Goal: Task Accomplishment & Management: Manage account settings

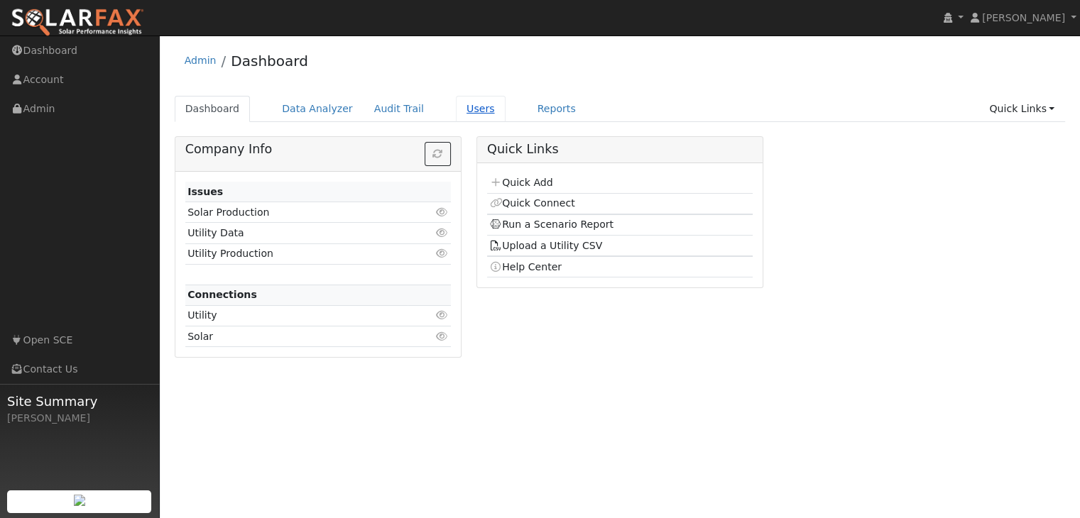
click at [464, 111] on link "Users" at bounding box center [481, 109] width 50 height 26
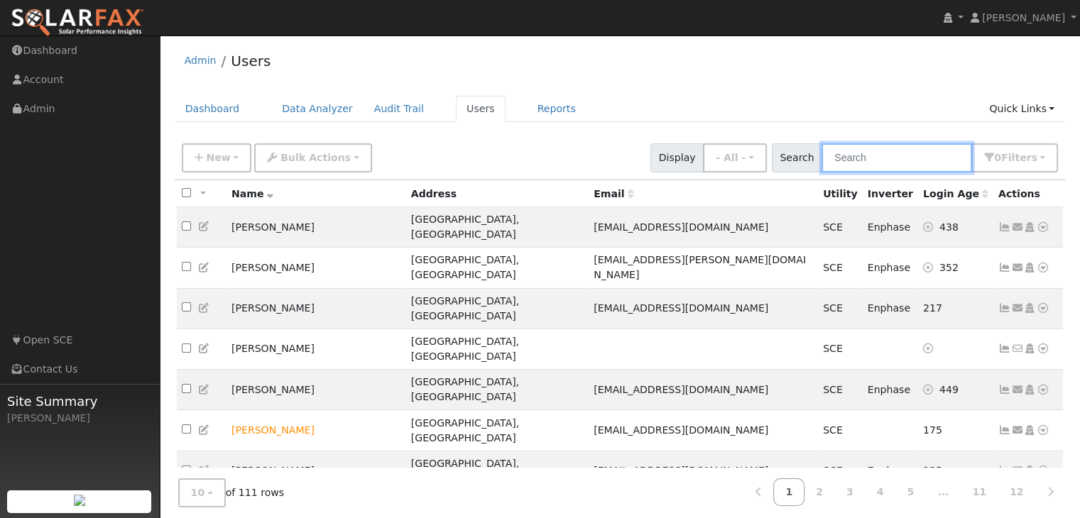
click at [900, 149] on input "text" at bounding box center [896, 157] width 151 height 29
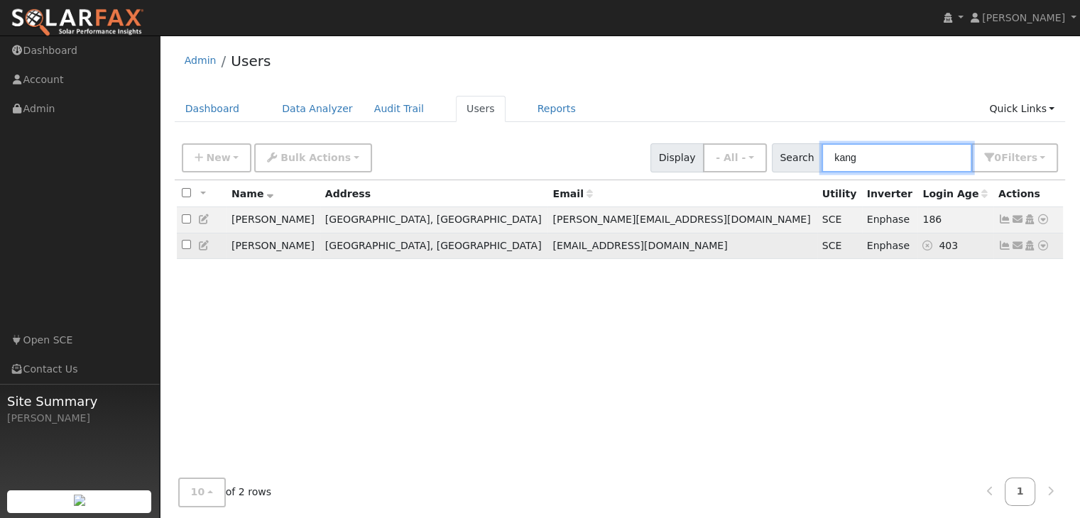
type input "kang"
click at [1005, 247] on icon at bounding box center [1004, 246] width 13 height 10
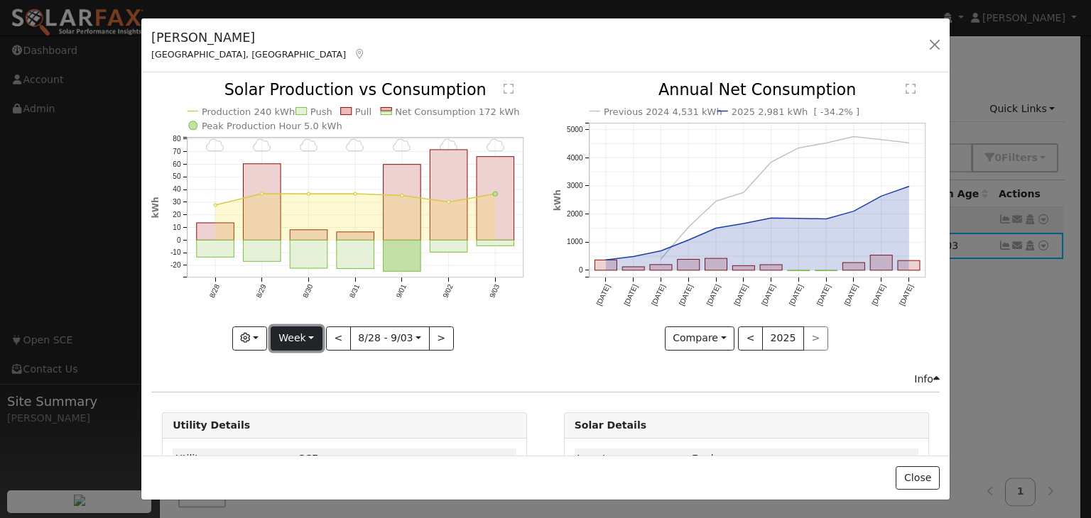
click at [313, 334] on button "Week" at bounding box center [297, 339] width 52 height 24
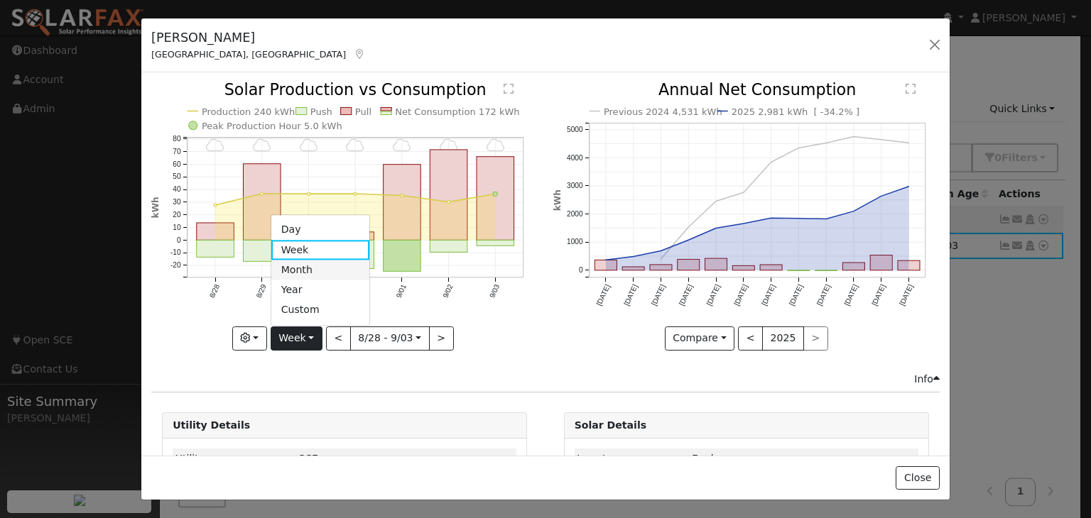
click at [282, 268] on link "Month" at bounding box center [320, 271] width 99 height 20
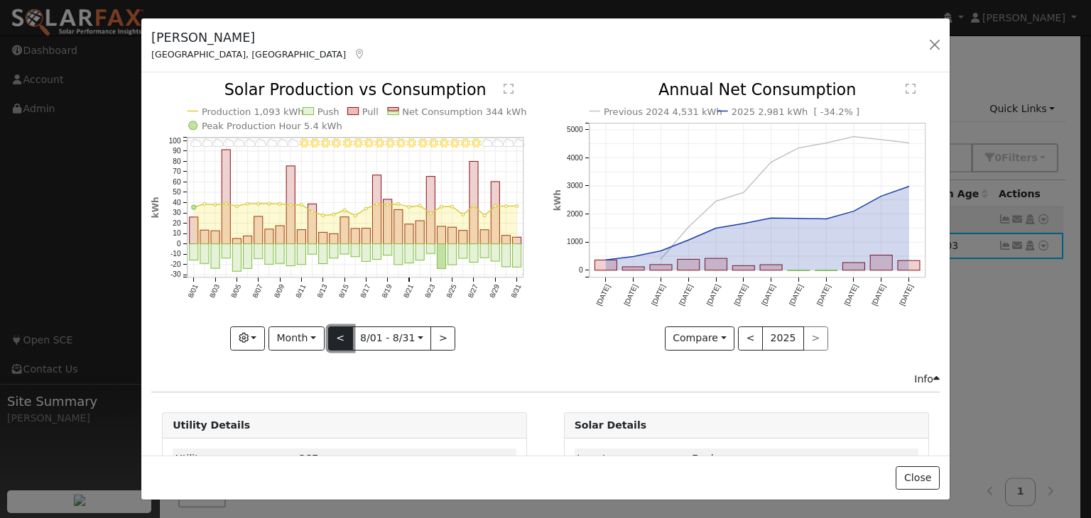
click at [340, 336] on button "<" at bounding box center [340, 339] width 25 height 24
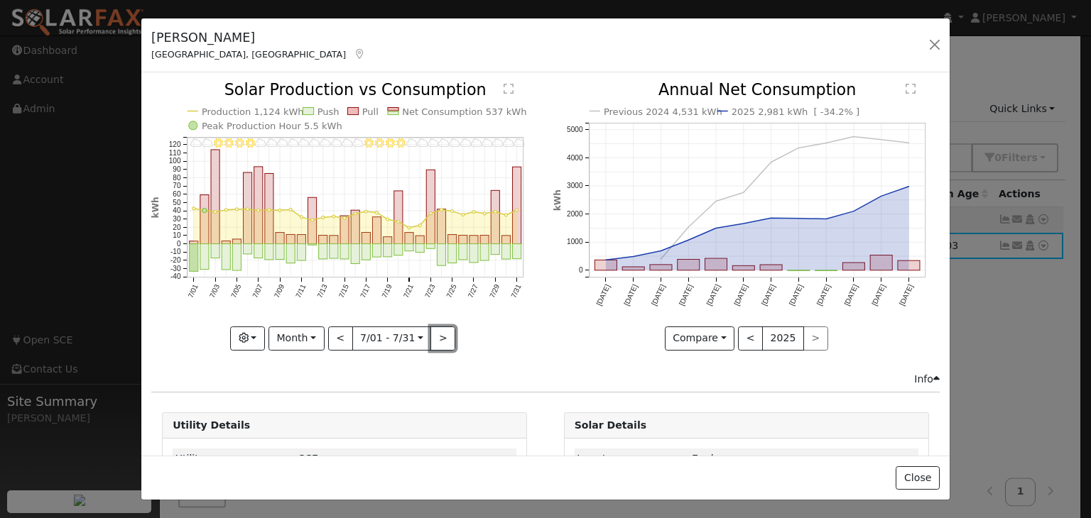
click at [437, 332] on button ">" at bounding box center [442, 339] width 25 height 24
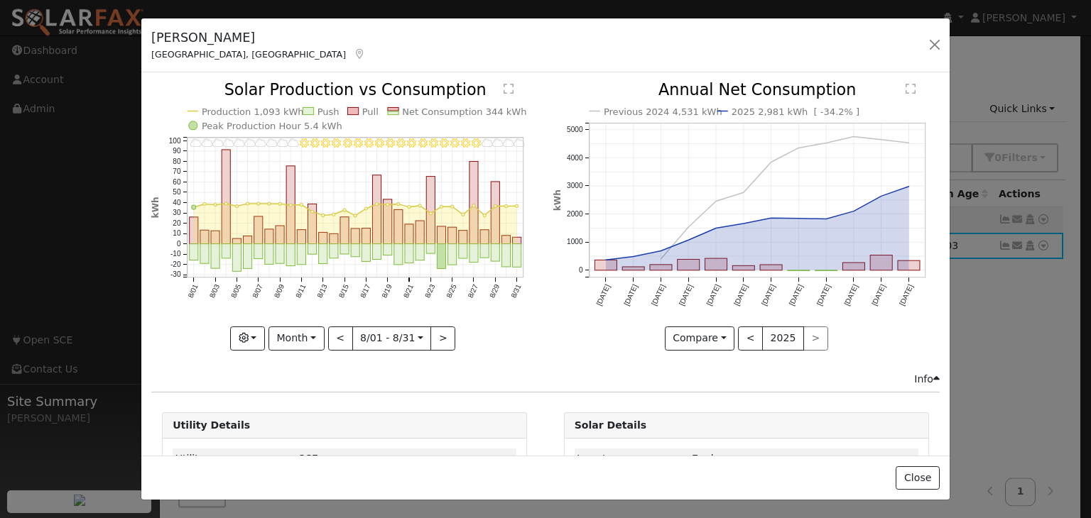
click at [513, 337] on icon "8/31 - Cloudy 8/30 - Cloudy 8/29 - Cloudy 8/28 - Cloudy 8/27 - MostlyClear 8/26…" at bounding box center [344, 215] width 386 height 266
click at [300, 332] on button "Month" at bounding box center [296, 339] width 56 height 24
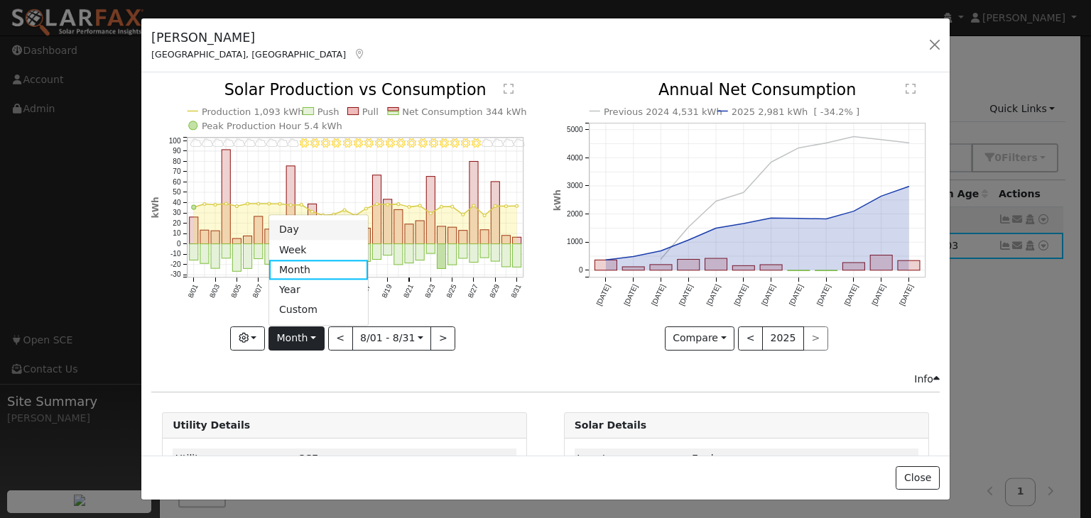
click at [291, 228] on link "Day" at bounding box center [318, 230] width 99 height 20
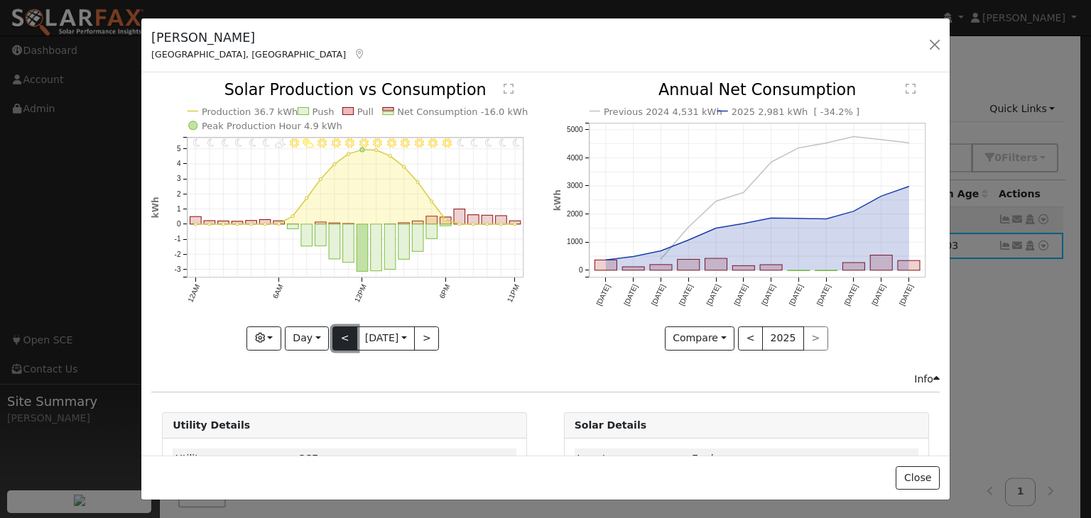
click at [332, 334] on button "<" at bounding box center [344, 339] width 25 height 24
click at [339, 341] on button "<" at bounding box center [344, 339] width 25 height 24
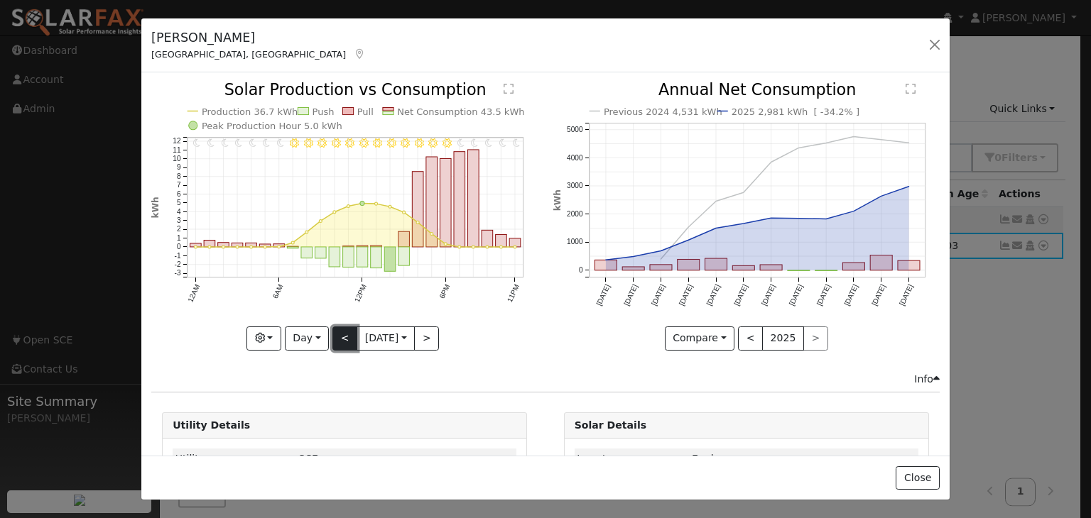
click at [341, 334] on button "<" at bounding box center [344, 339] width 25 height 24
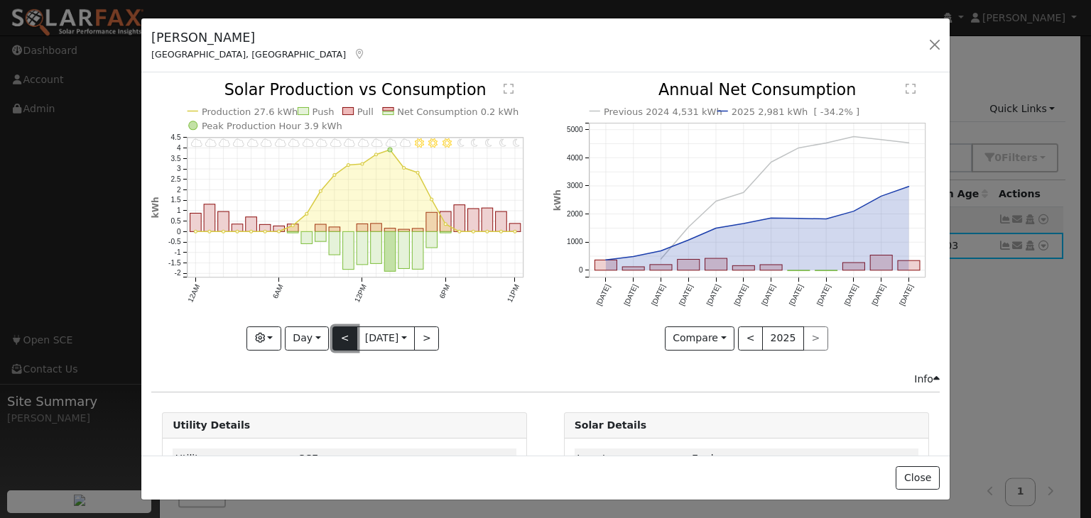
click at [342, 338] on button "<" at bounding box center [344, 339] width 25 height 24
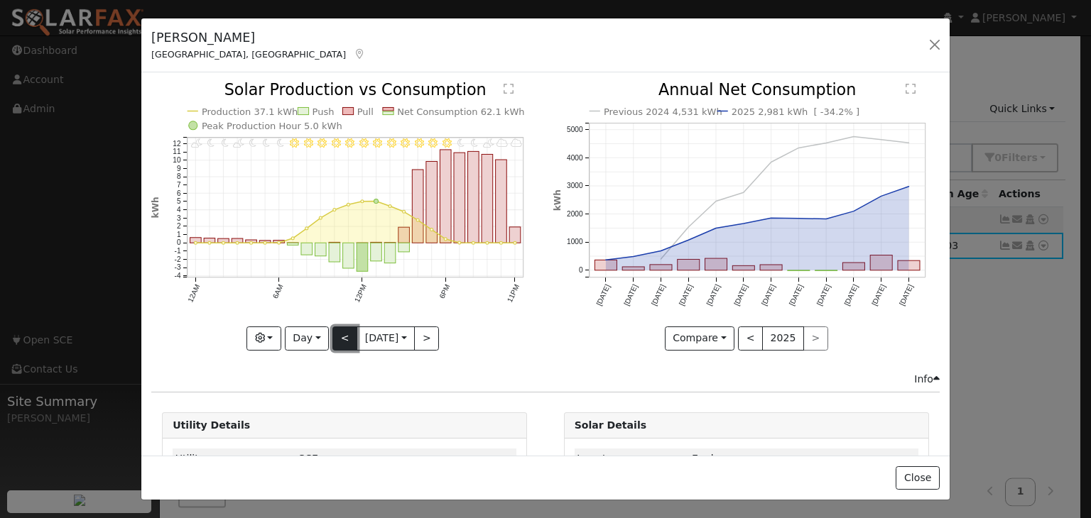
click at [336, 332] on button "<" at bounding box center [344, 339] width 25 height 24
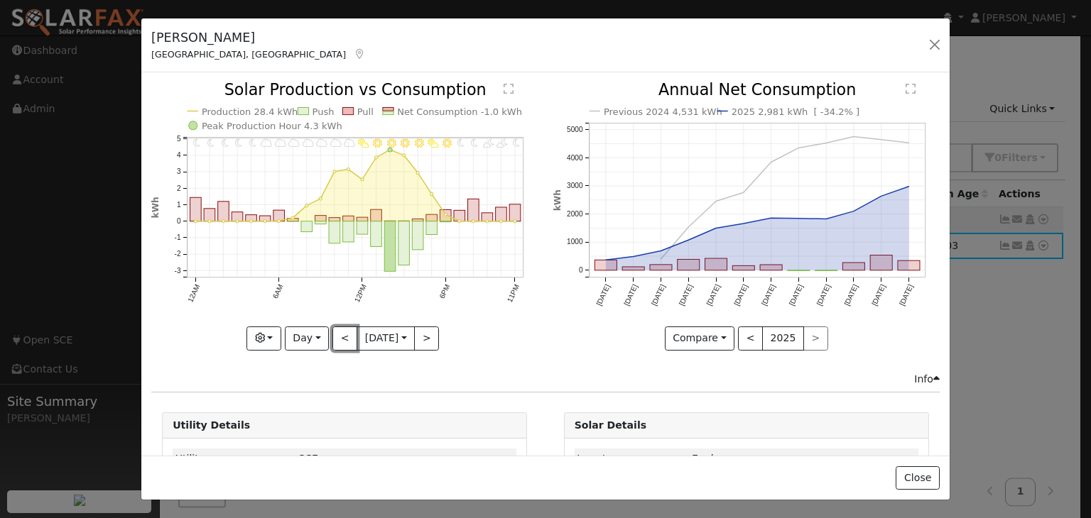
click at [336, 333] on button "<" at bounding box center [344, 339] width 25 height 24
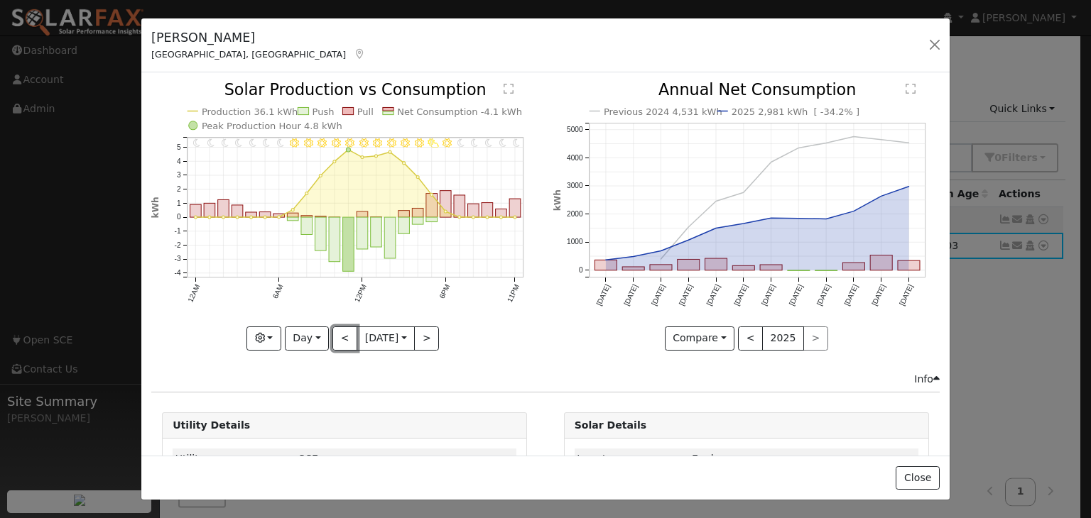
click at [336, 333] on button "<" at bounding box center [344, 339] width 25 height 24
click at [337, 339] on button "<" at bounding box center [344, 339] width 25 height 24
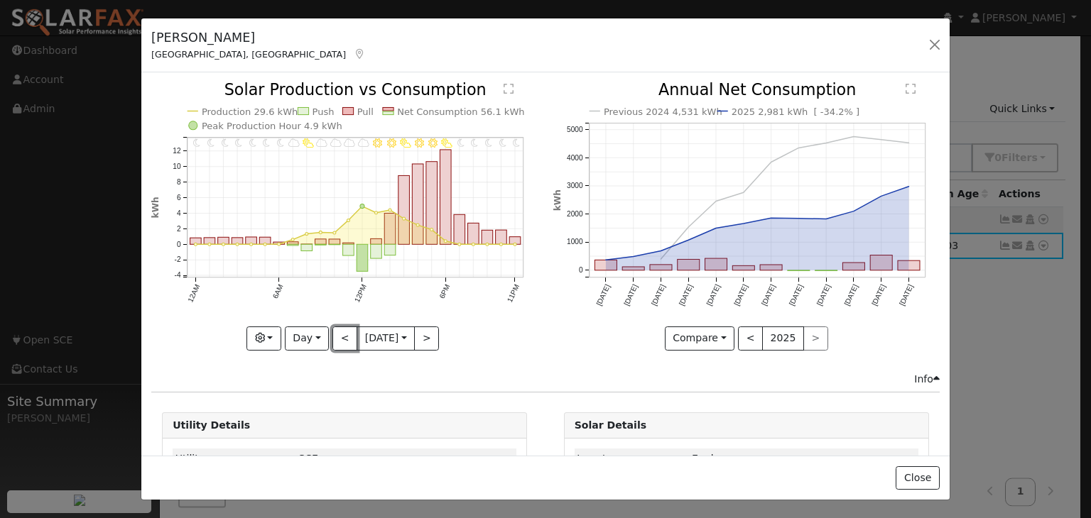
click at [335, 338] on button "<" at bounding box center [344, 339] width 25 height 24
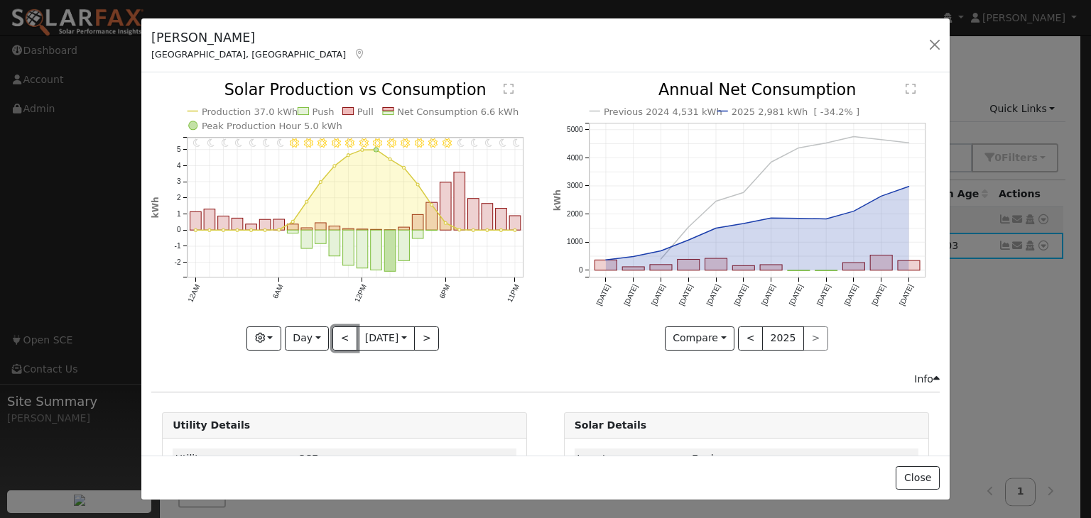
click at [335, 338] on button "<" at bounding box center [344, 339] width 25 height 24
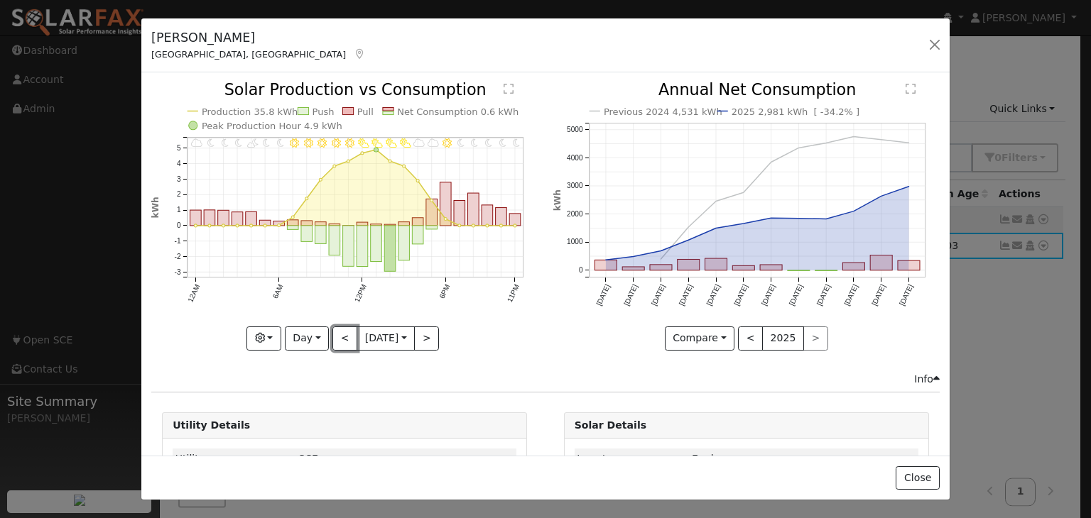
click at [335, 338] on button "<" at bounding box center [344, 339] width 25 height 24
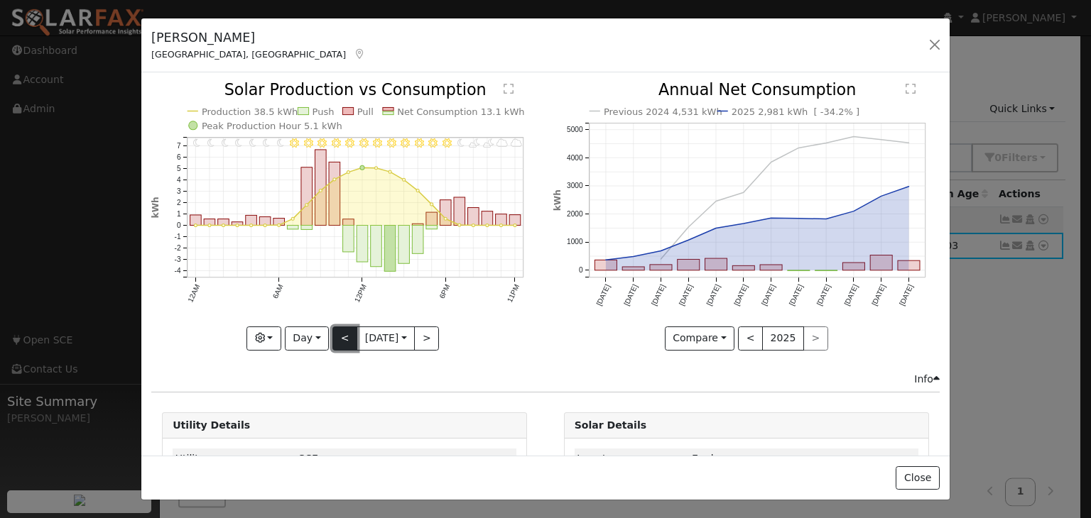
click at [337, 333] on button "<" at bounding box center [344, 339] width 25 height 24
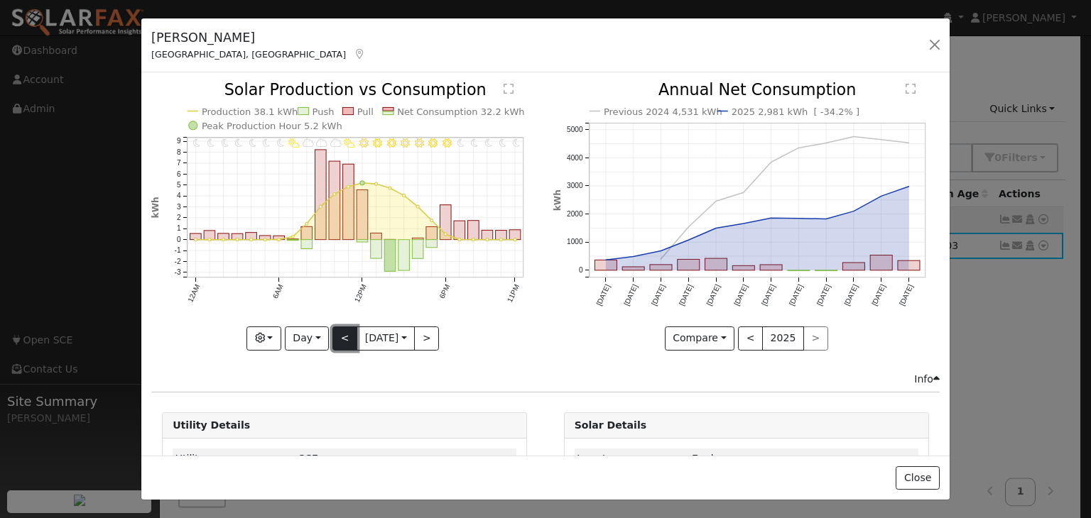
click at [337, 333] on button "<" at bounding box center [344, 339] width 25 height 24
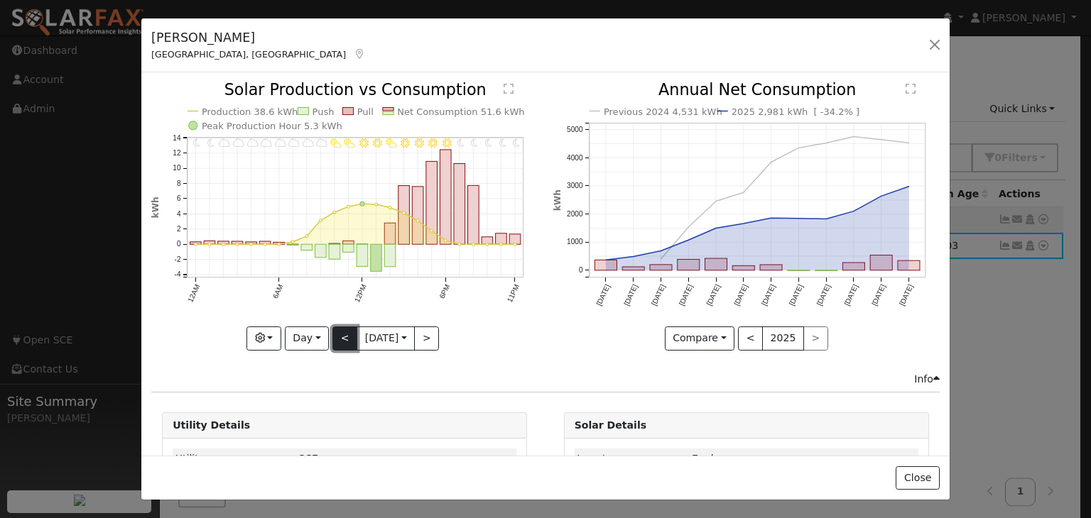
click at [337, 333] on button "<" at bounding box center [344, 339] width 25 height 24
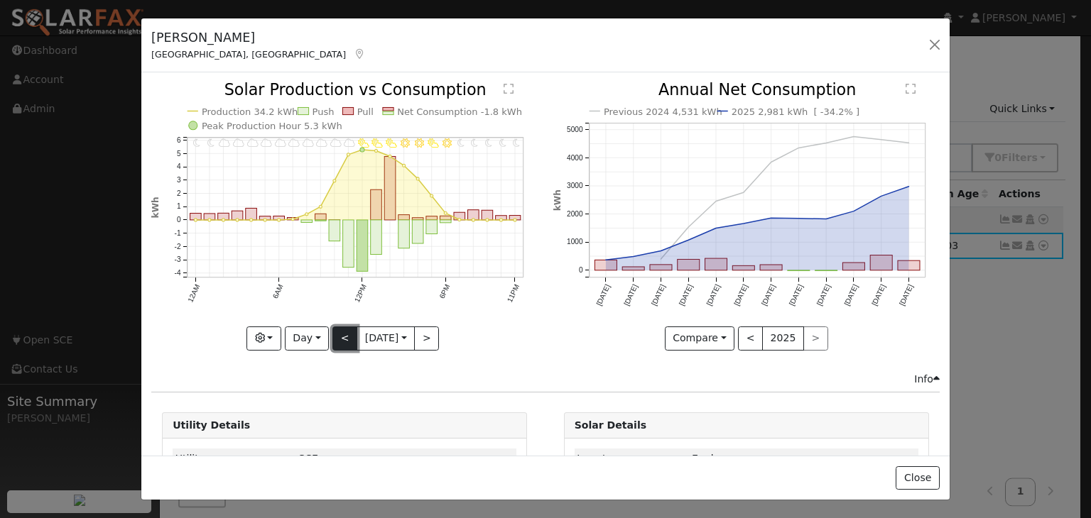
click at [337, 333] on button "<" at bounding box center [344, 339] width 25 height 24
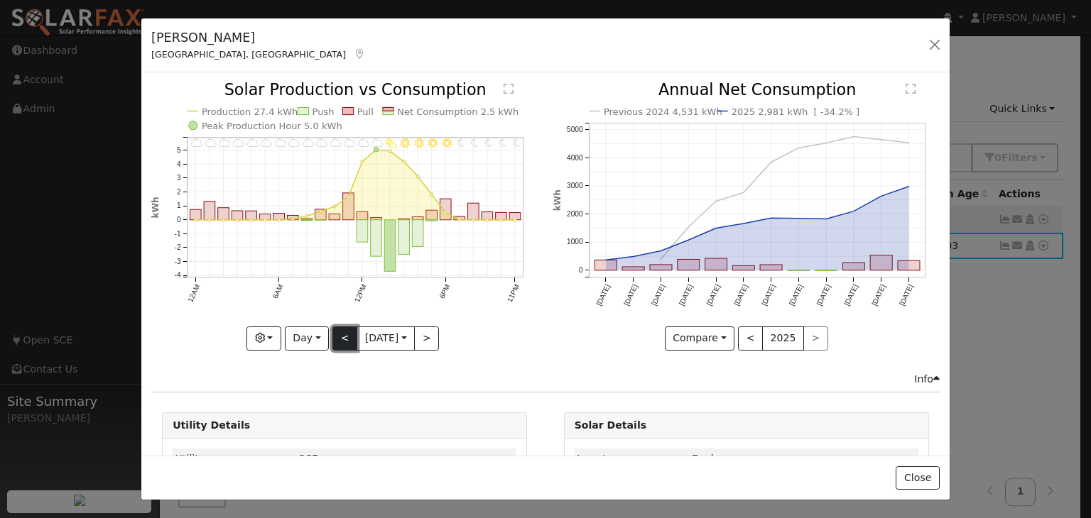
click at [337, 333] on button "<" at bounding box center [344, 339] width 25 height 24
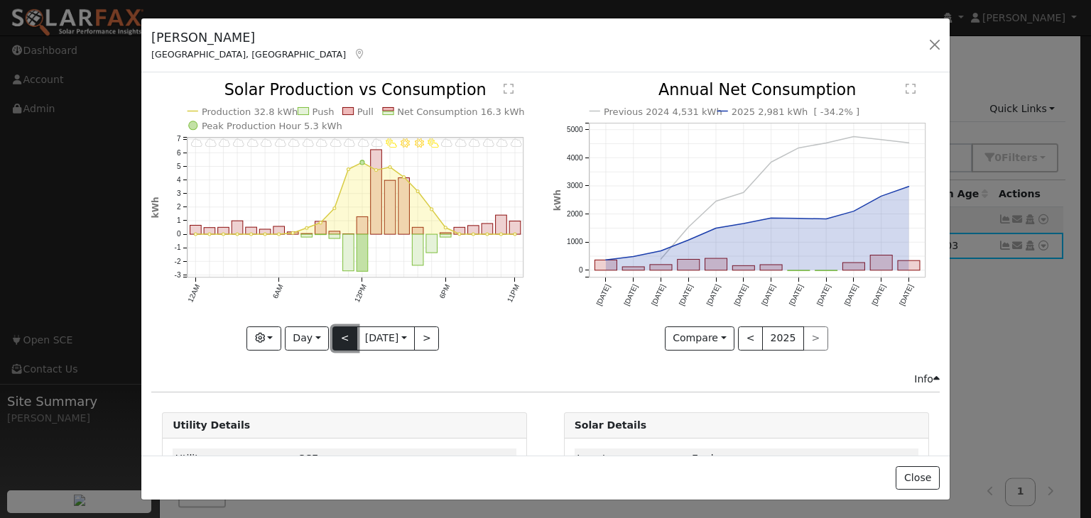
click at [337, 333] on button "<" at bounding box center [344, 339] width 25 height 24
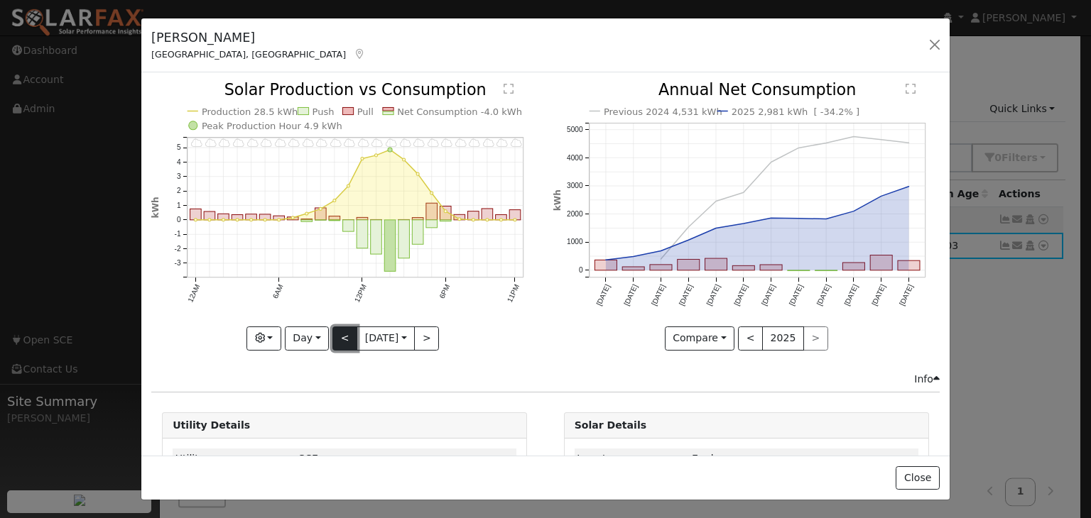
click at [337, 333] on button "<" at bounding box center [344, 339] width 25 height 24
click at [335, 333] on button "<" at bounding box center [344, 339] width 25 height 24
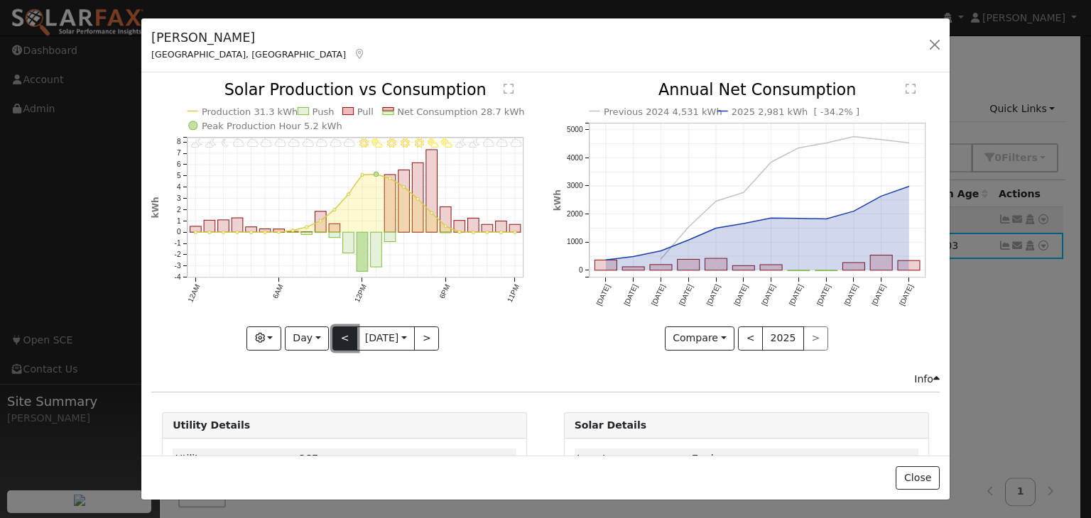
click at [335, 333] on button "<" at bounding box center [344, 339] width 25 height 24
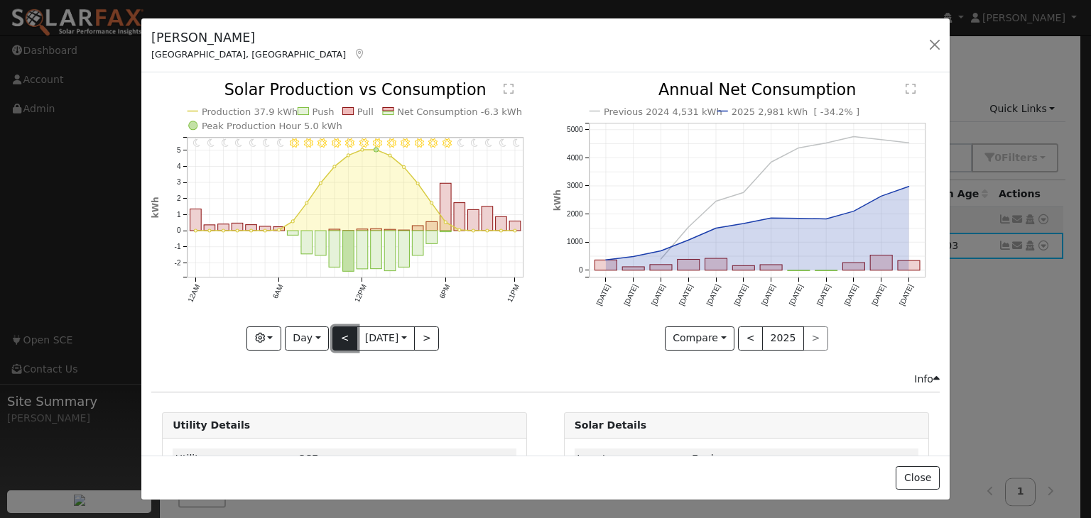
click at [335, 333] on button "<" at bounding box center [344, 339] width 25 height 24
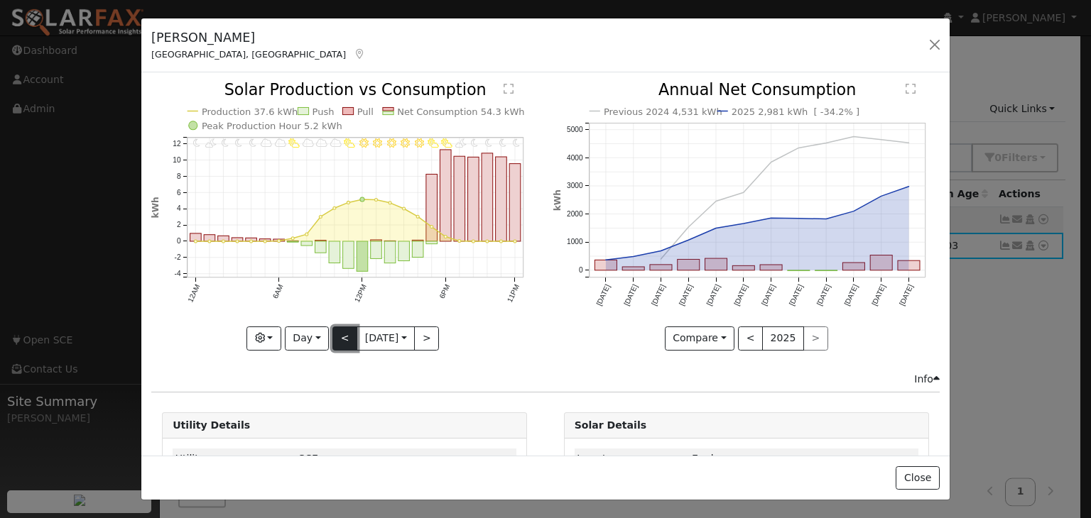
click at [332, 329] on button "<" at bounding box center [344, 339] width 25 height 24
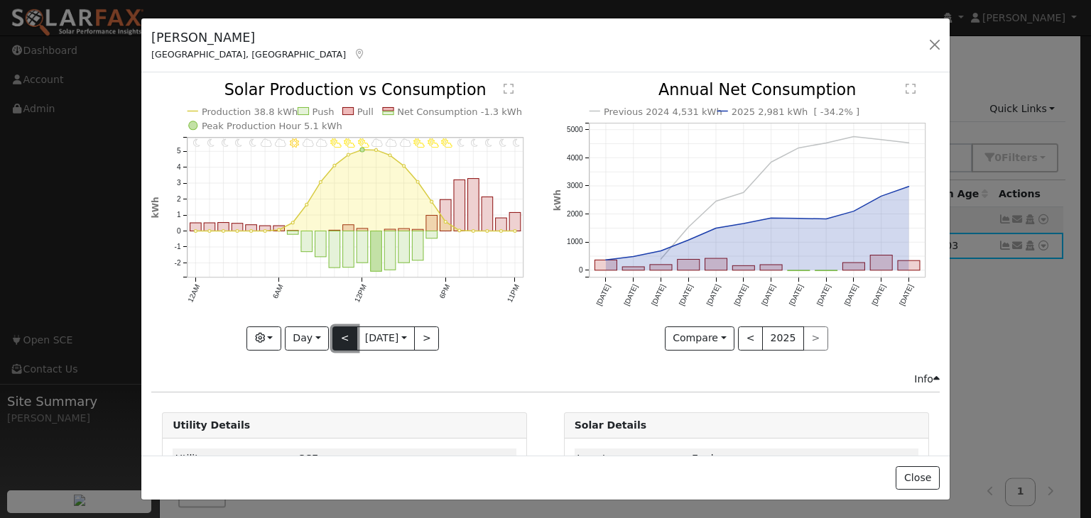
click at [332, 330] on button "<" at bounding box center [344, 339] width 25 height 24
click at [336, 336] on button "<" at bounding box center [344, 339] width 25 height 24
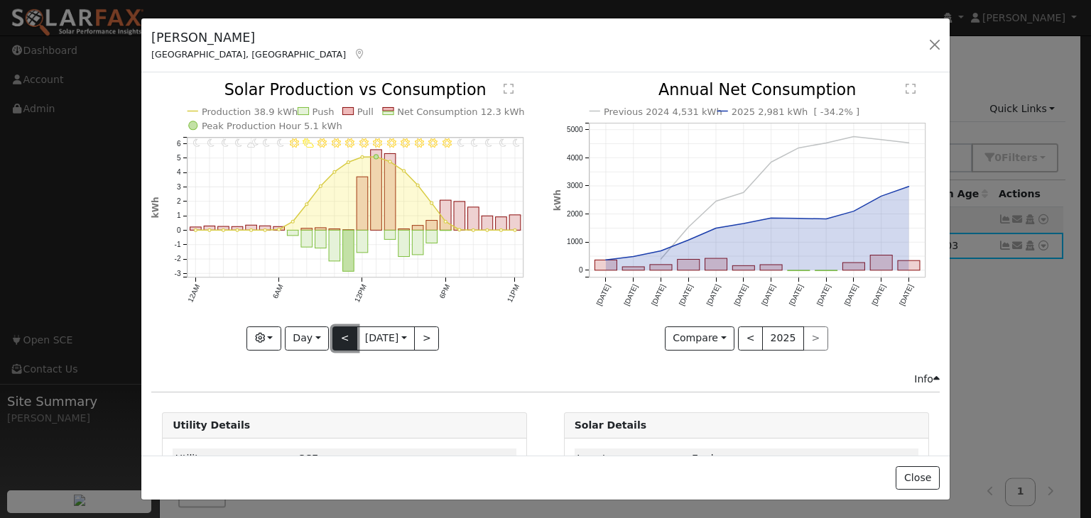
click at [337, 337] on button "<" at bounding box center [344, 339] width 25 height 24
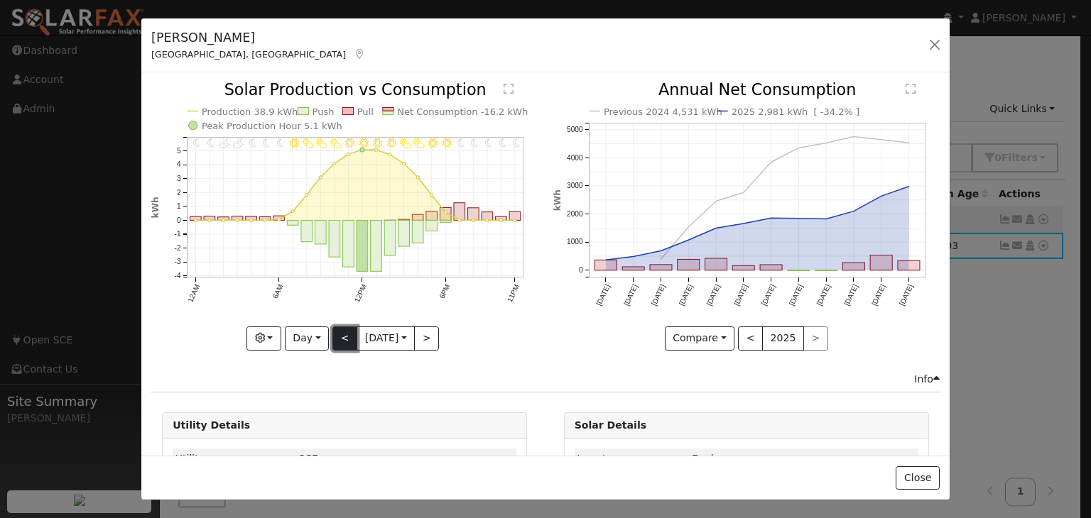
click at [337, 337] on button "<" at bounding box center [344, 339] width 25 height 24
click at [337, 336] on button "<" at bounding box center [344, 339] width 25 height 24
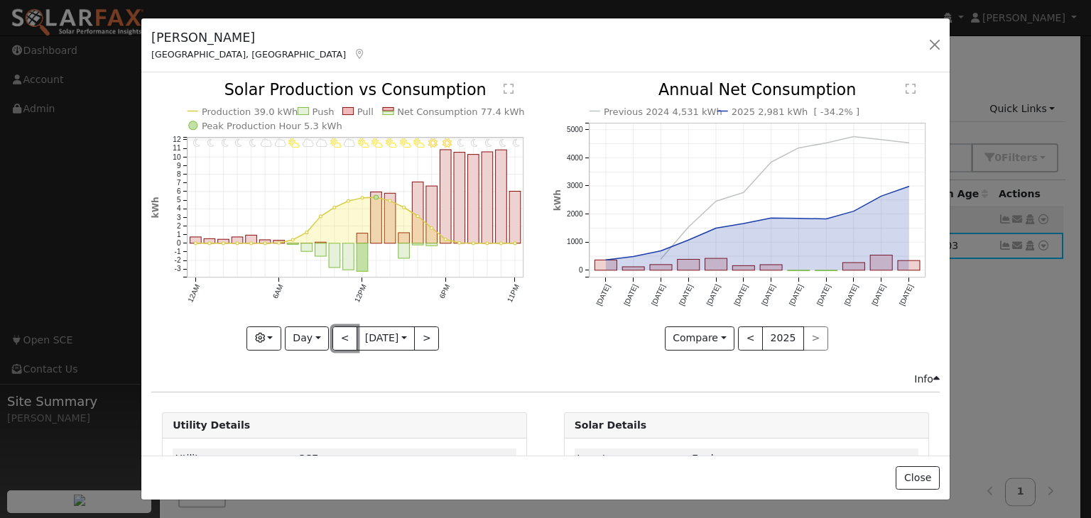
click at [332, 329] on button "<" at bounding box center [344, 339] width 25 height 24
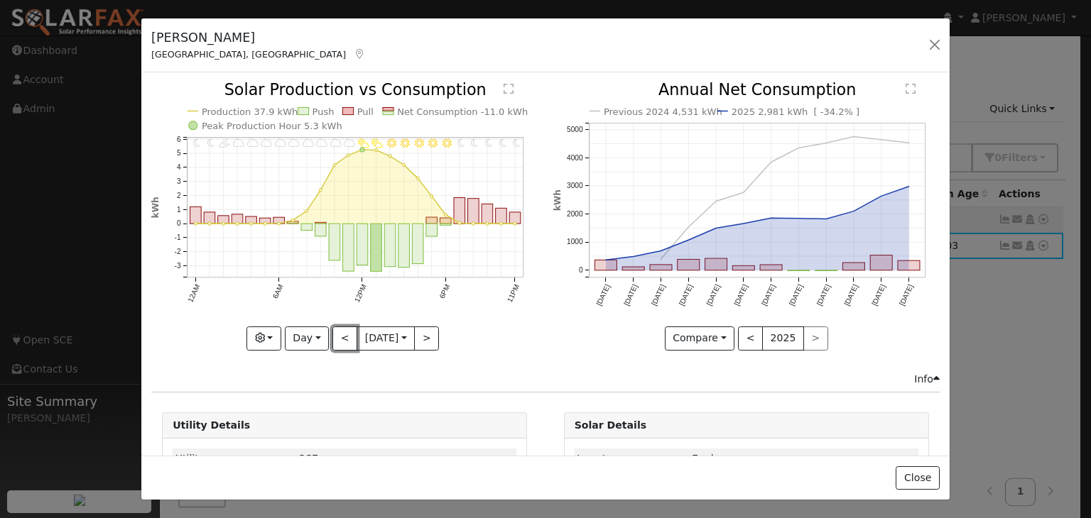
click at [335, 332] on button "<" at bounding box center [344, 339] width 25 height 24
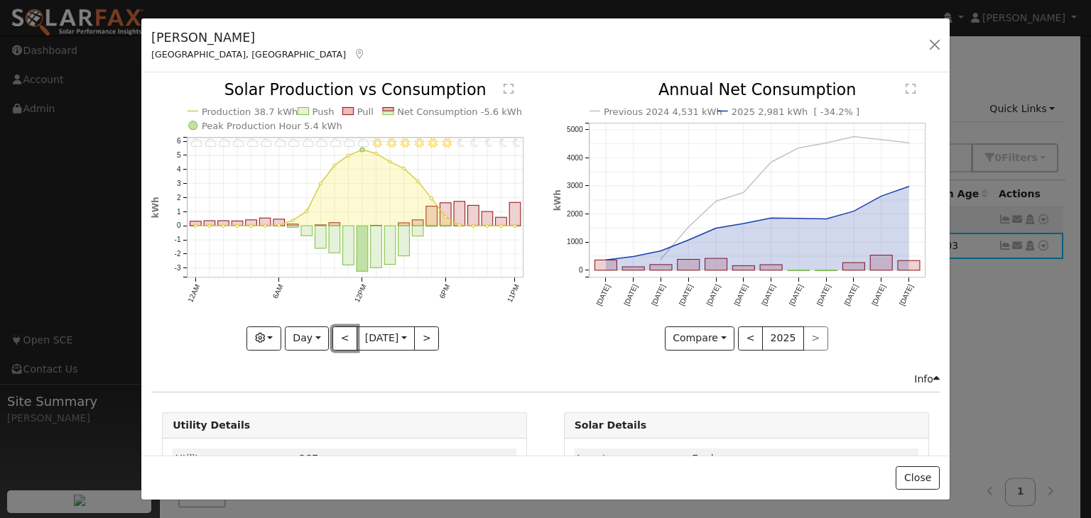
click at [338, 332] on button "<" at bounding box center [344, 339] width 25 height 24
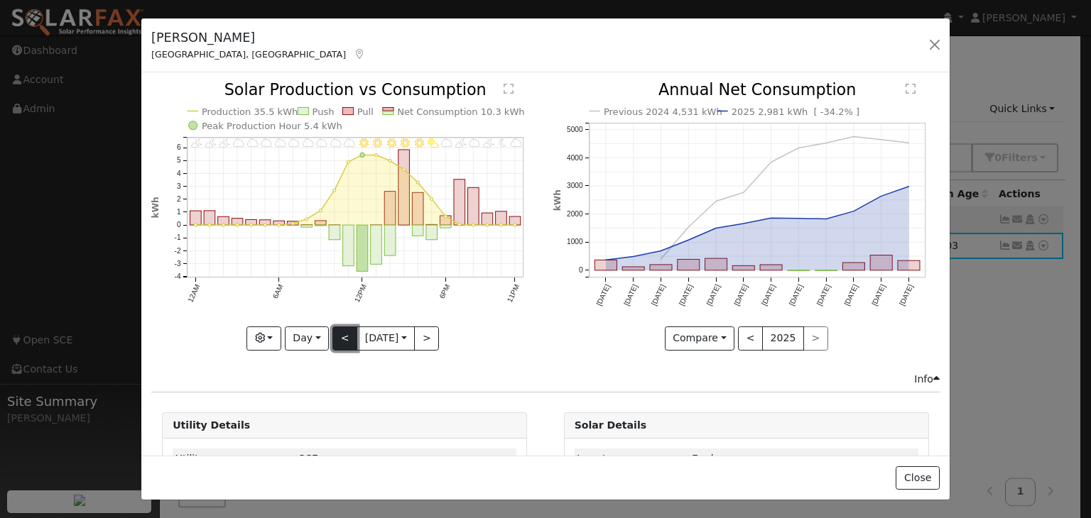
click at [338, 330] on button "<" at bounding box center [344, 339] width 25 height 24
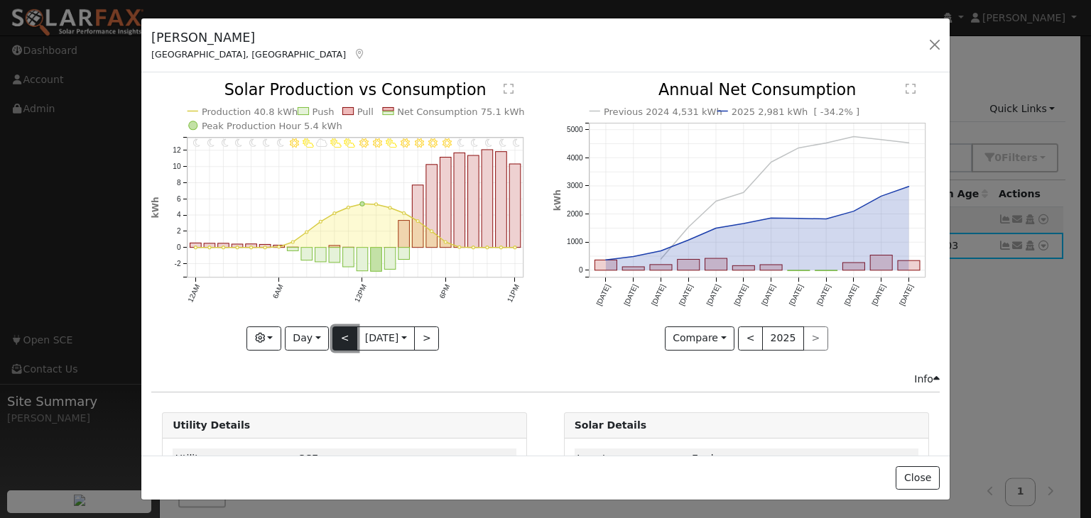
click at [345, 339] on button "<" at bounding box center [344, 339] width 25 height 24
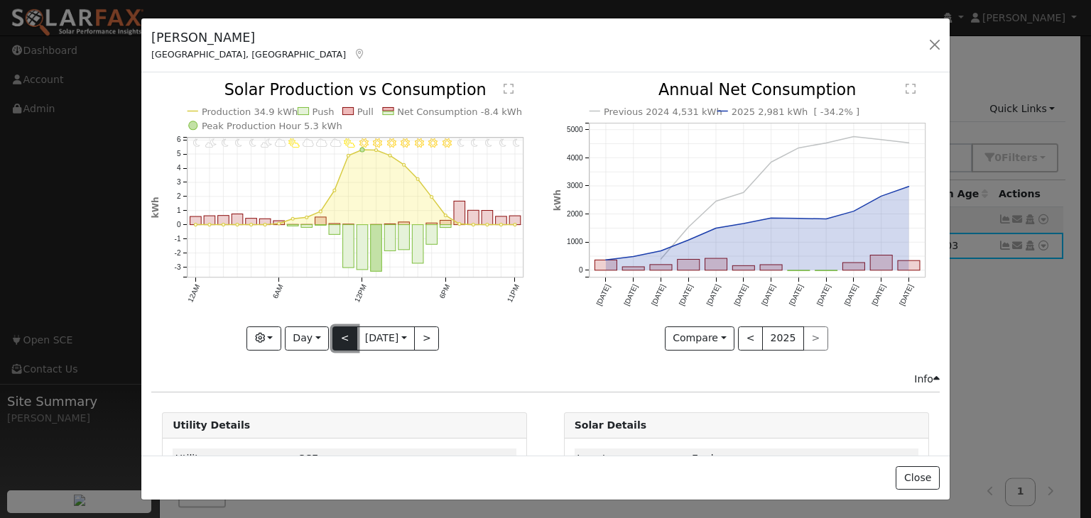
click at [341, 330] on button "<" at bounding box center [344, 339] width 25 height 24
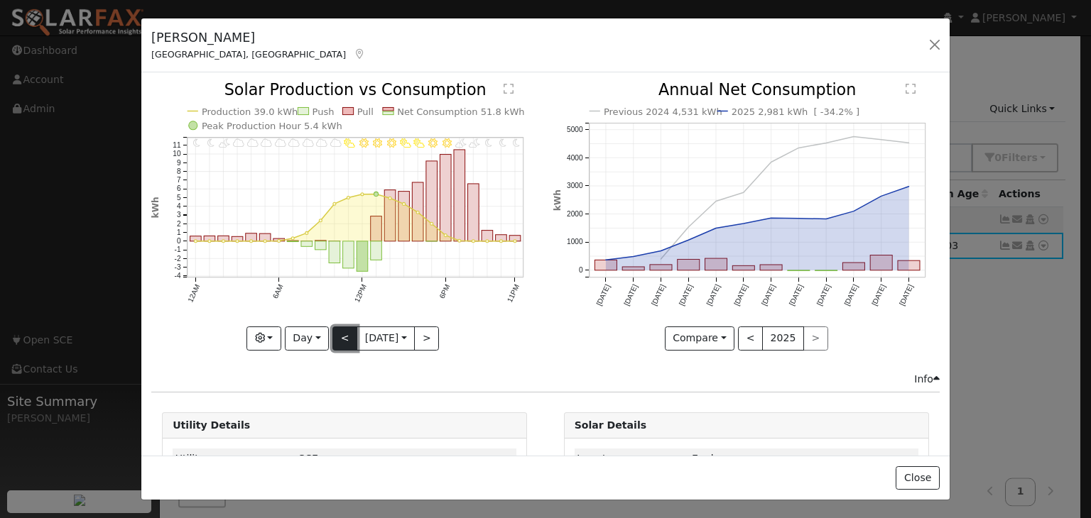
click at [341, 332] on button "<" at bounding box center [344, 339] width 25 height 24
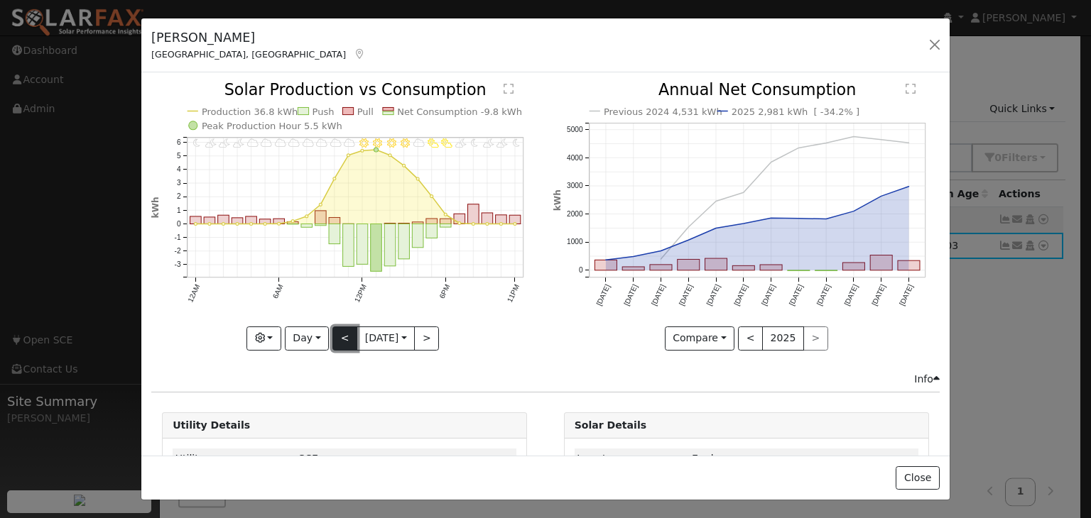
click at [341, 332] on button "<" at bounding box center [344, 339] width 25 height 24
click at [341, 331] on button "<" at bounding box center [344, 339] width 25 height 24
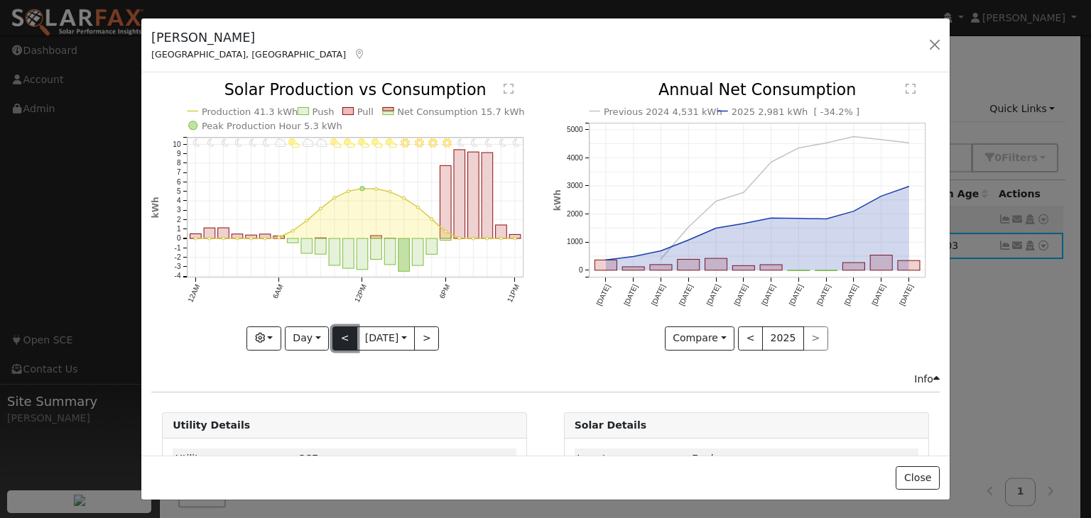
click at [332, 330] on button "<" at bounding box center [344, 339] width 25 height 24
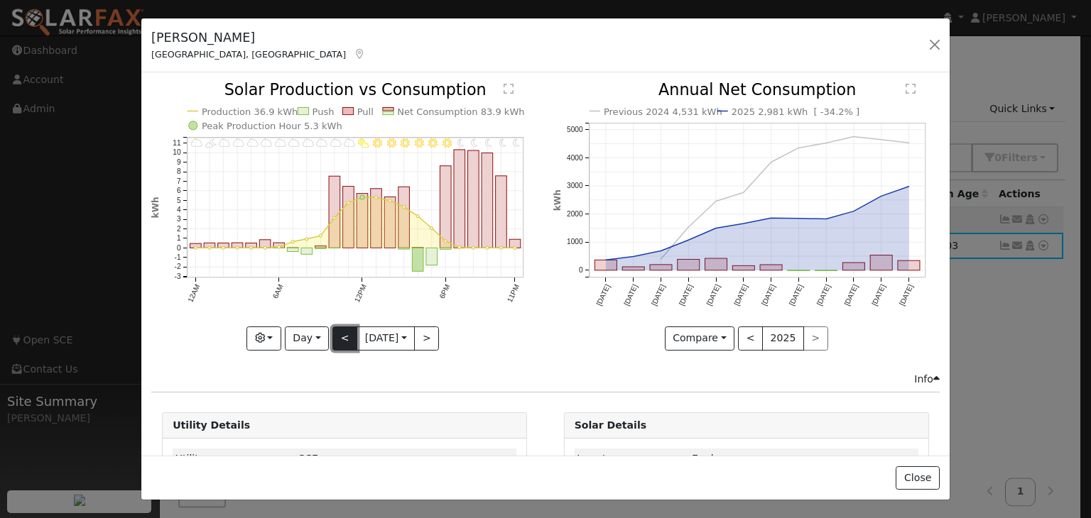
click at [341, 331] on button "<" at bounding box center [344, 339] width 25 height 24
type input "2025-07-22"
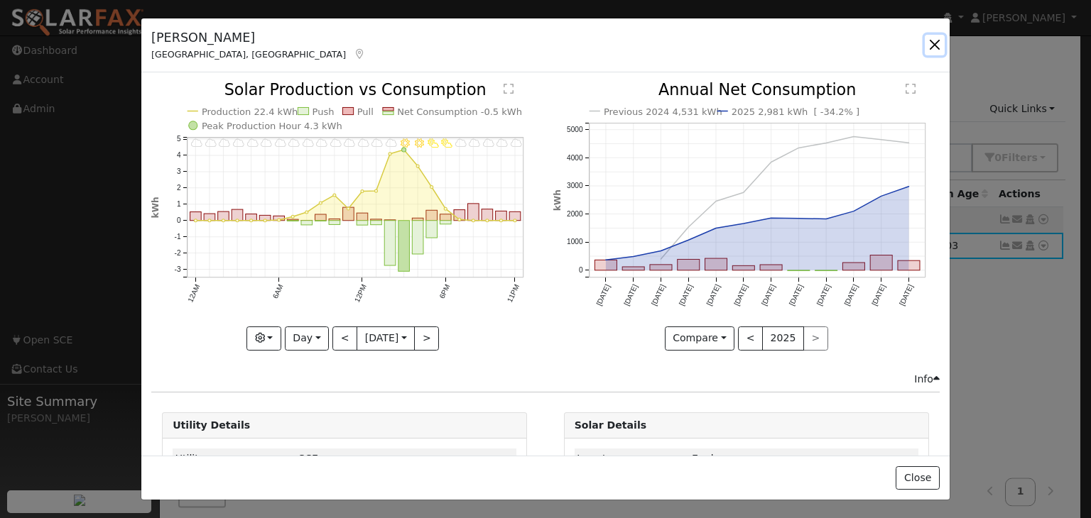
click at [934, 46] on button "button" at bounding box center [934, 45] width 20 height 20
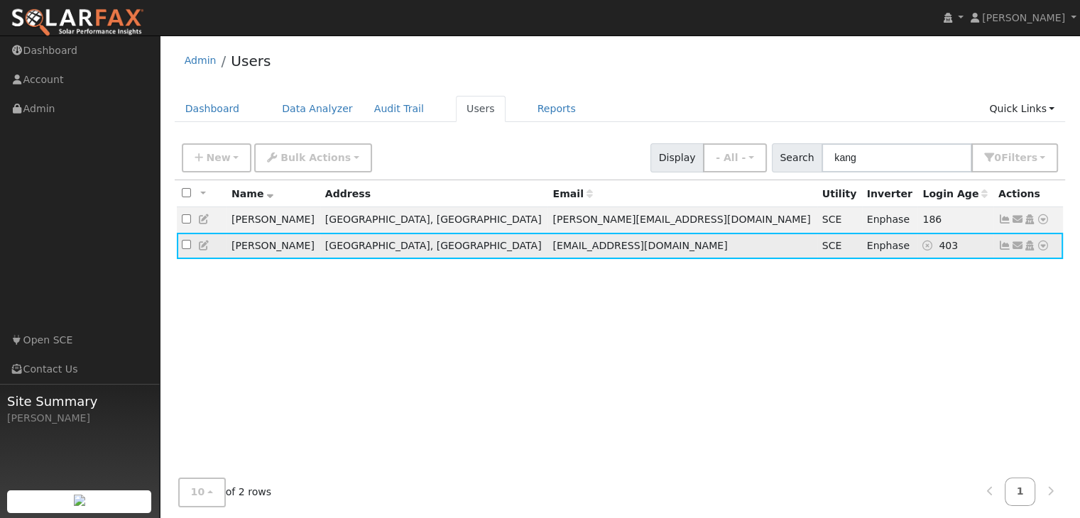
click at [1047, 249] on icon at bounding box center [1043, 246] width 13 height 10
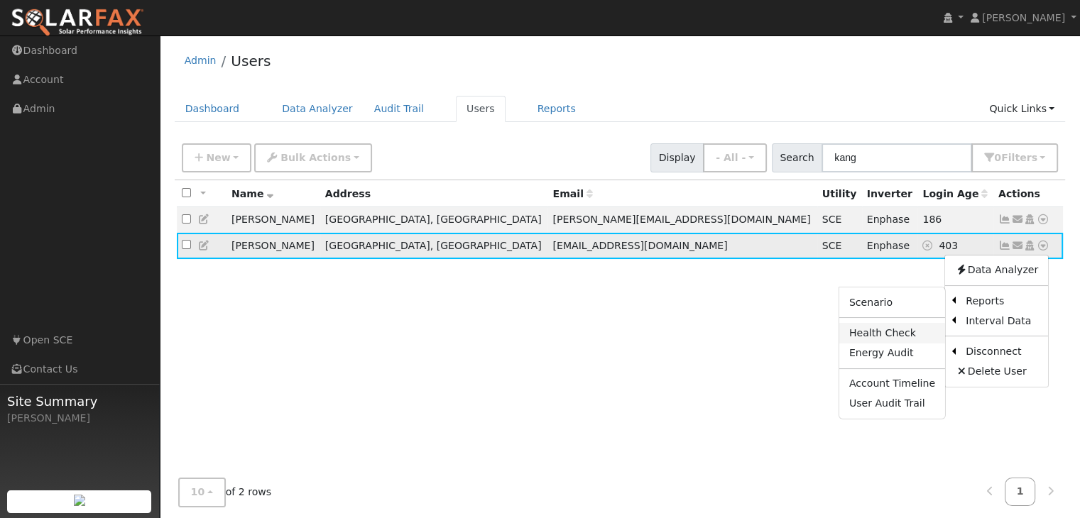
click at [880, 336] on link "Health Check" at bounding box center [892, 333] width 106 height 20
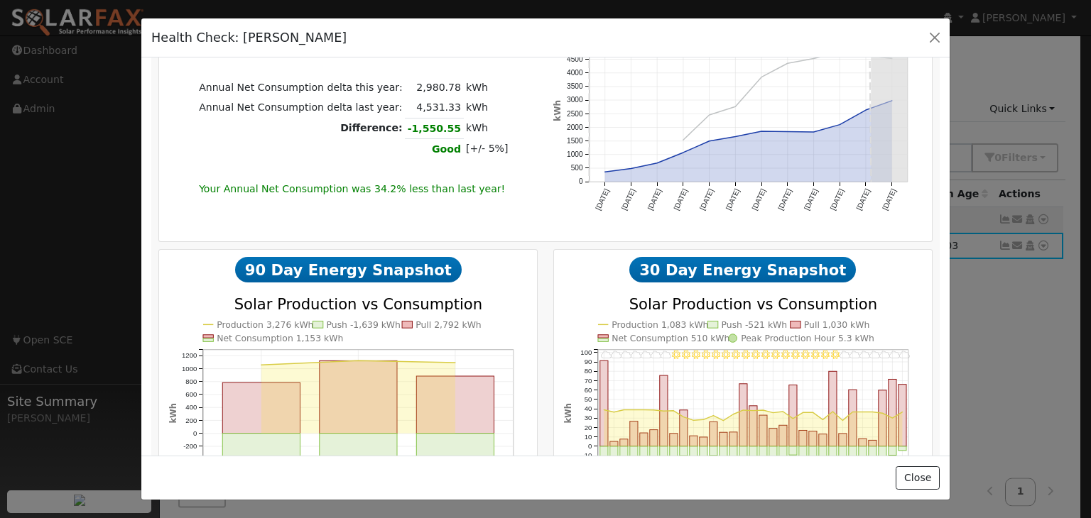
scroll to position [931, 0]
